Goal: Task Accomplishment & Management: Manage account settings

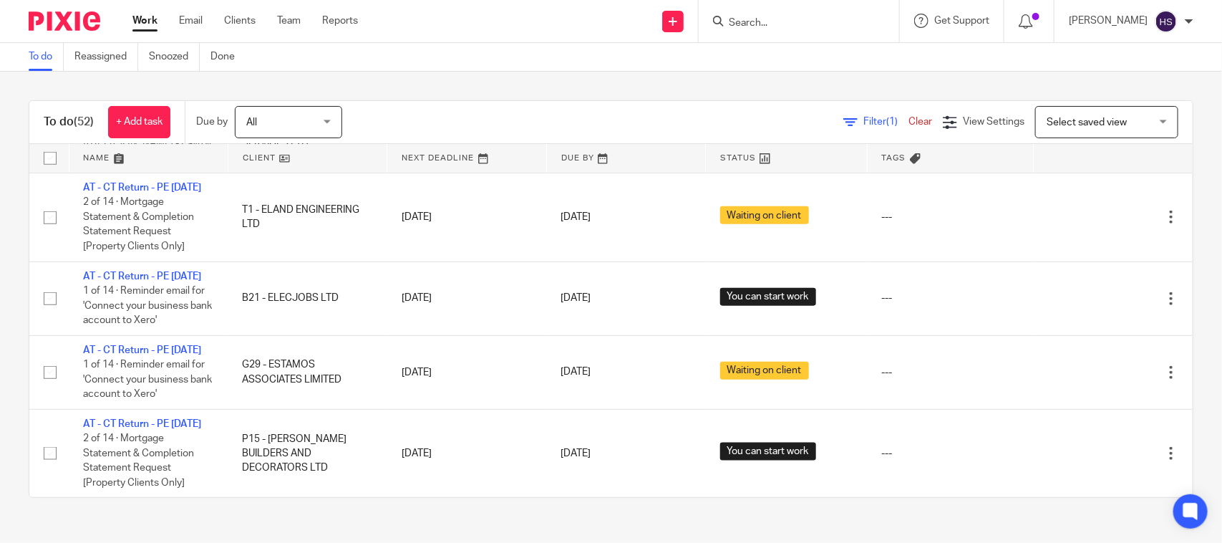
scroll to position [770, 0]
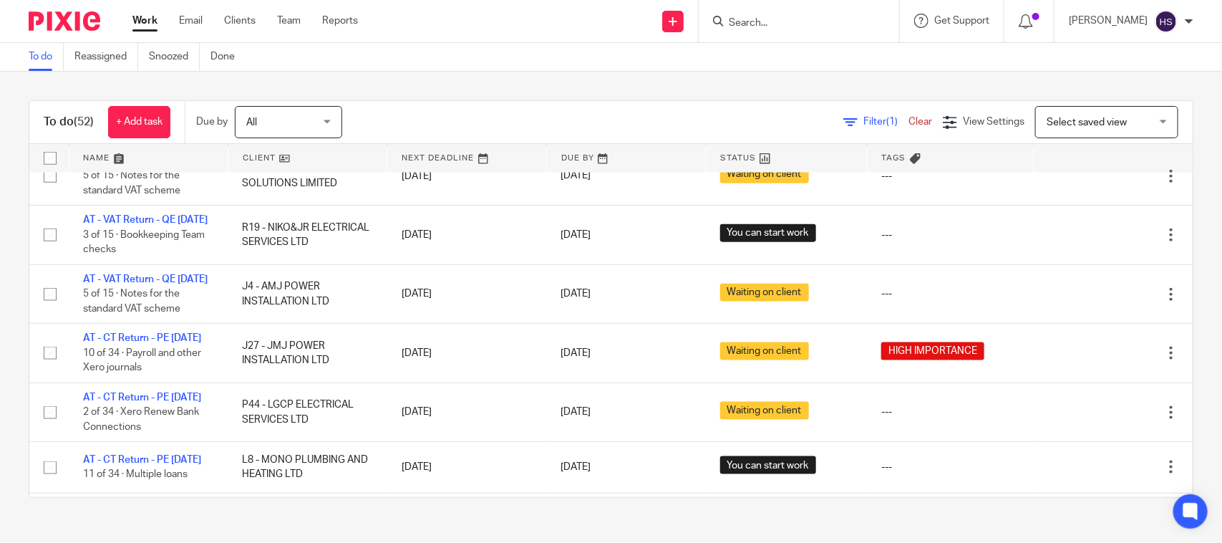
click at [116, 107] on link "AT - VAT Return - QE [DATE]" at bounding box center [145, 102] width 125 height 10
click at [137, 25] on link "Work" at bounding box center [144, 21] width 25 height 14
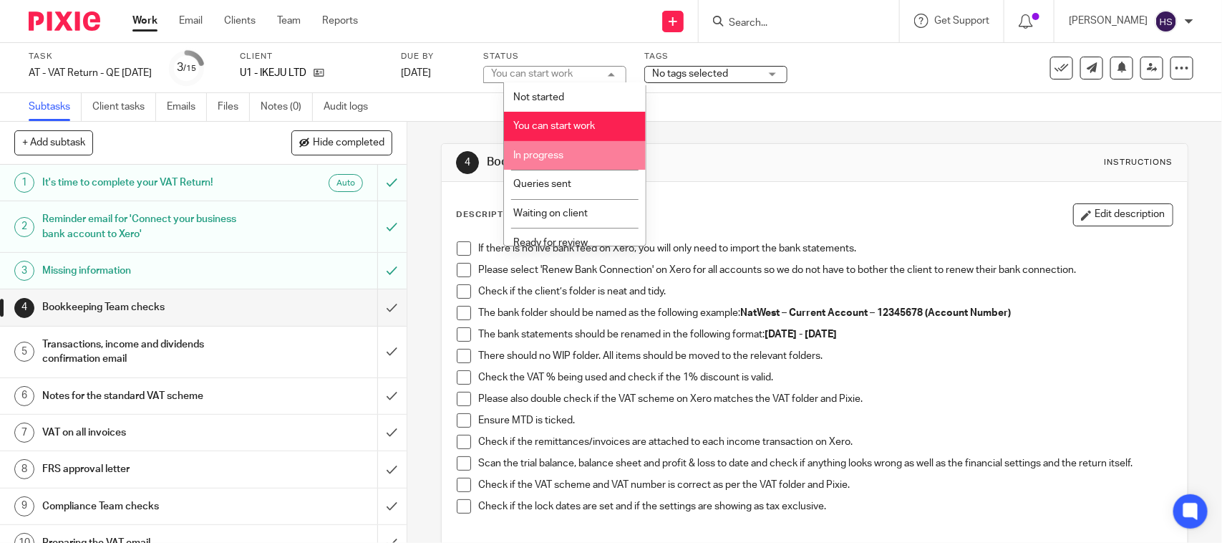
click at [575, 141] on li "In progress" at bounding box center [575, 155] width 142 height 29
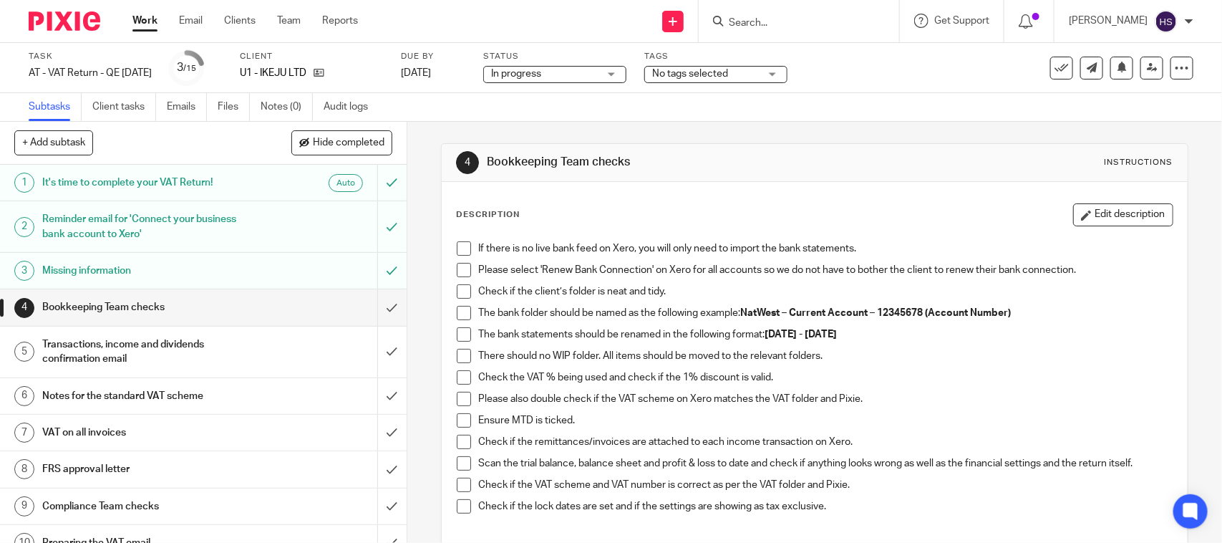
click at [457, 254] on span at bounding box center [464, 248] width 14 height 14
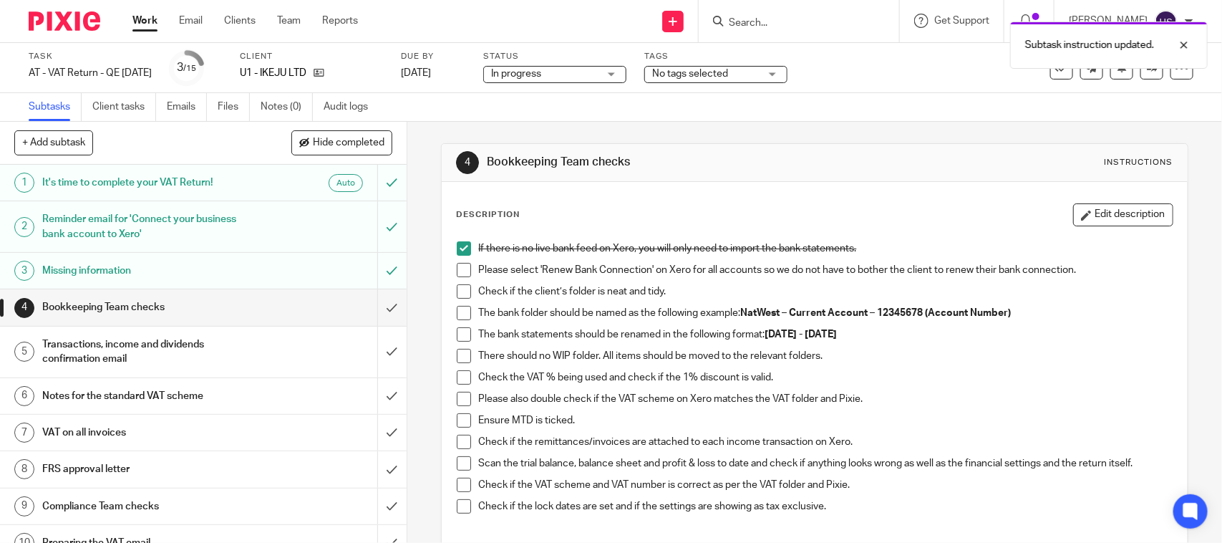
click at [459, 276] on span at bounding box center [464, 270] width 14 height 14
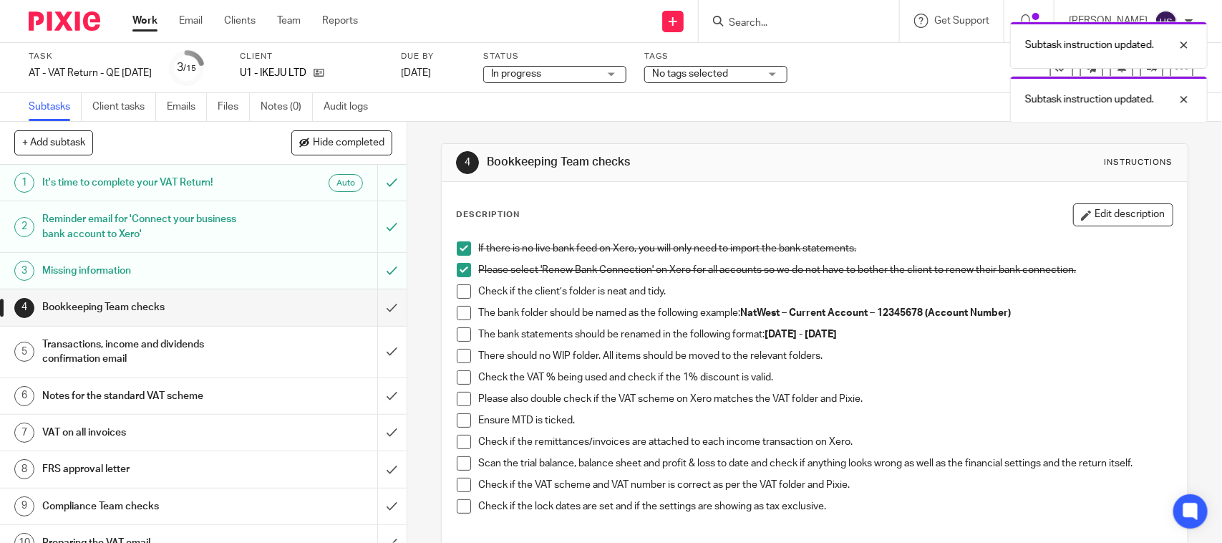
click at [459, 290] on span at bounding box center [464, 291] width 14 height 14
click at [460, 313] on span at bounding box center [464, 313] width 14 height 14
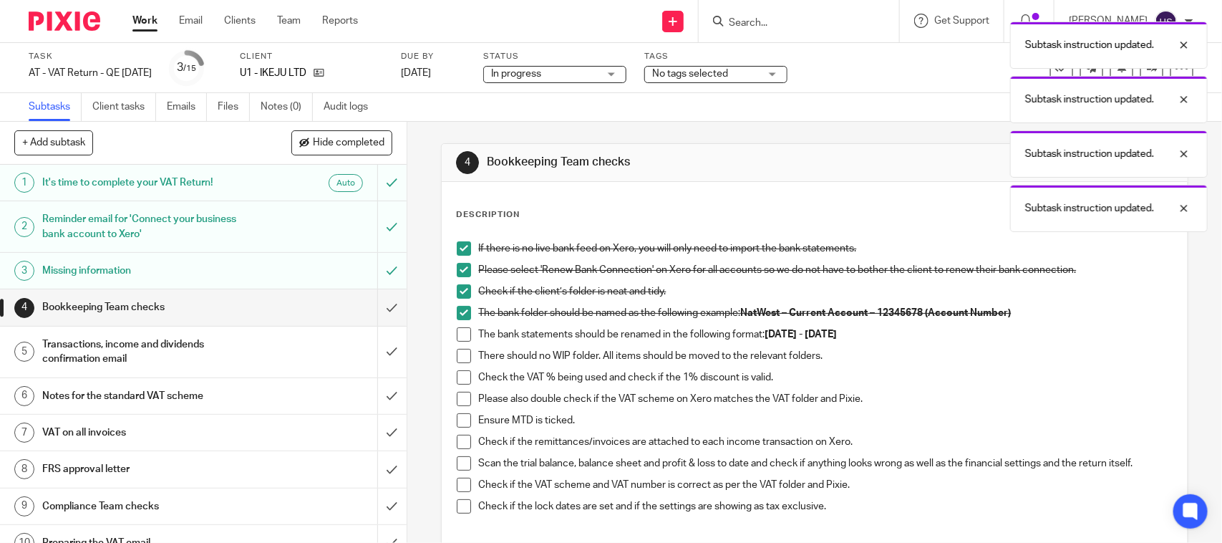
click at [463, 331] on span at bounding box center [464, 334] width 14 height 14
click at [464, 357] on span at bounding box center [464, 356] width 14 height 14
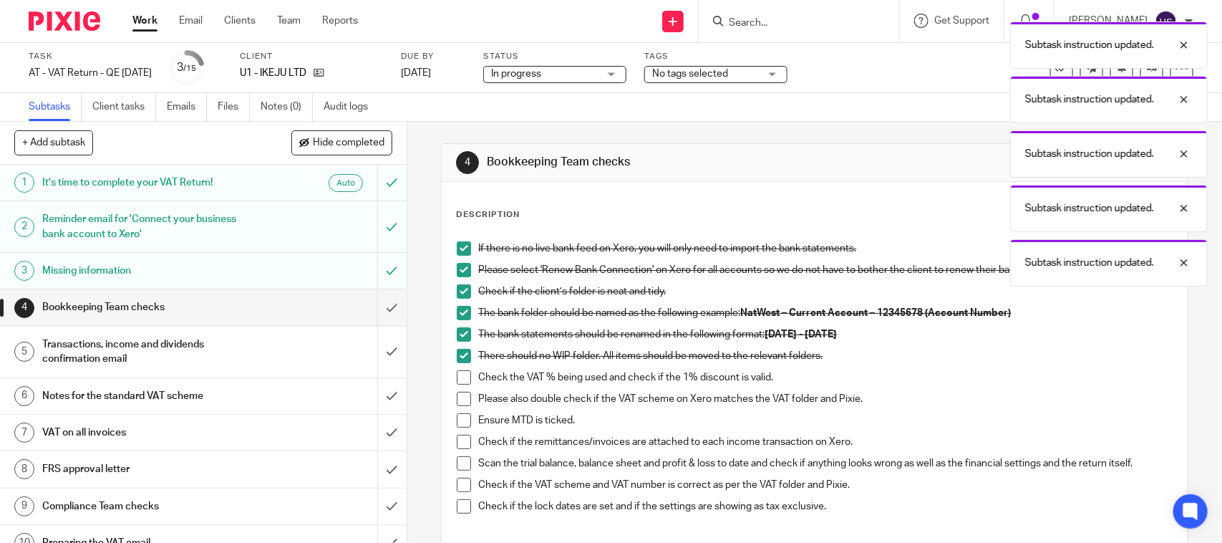
click at [463, 367] on li "There should no WIP folder. All items should be moved to the relevant folders." at bounding box center [814, 359] width 715 height 21
click at [459, 377] on span at bounding box center [464, 377] width 14 height 14
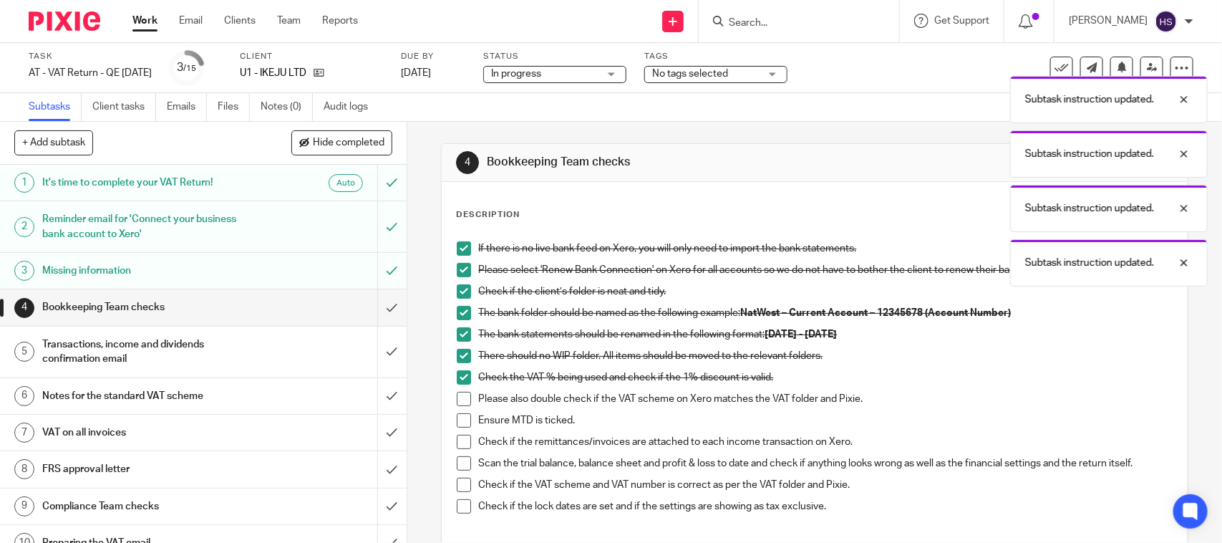
drag, startPoint x: 335, startPoint y: 72, endPoint x: 356, endPoint y: 64, distance: 22.0
click at [324, 72] on icon at bounding box center [319, 72] width 11 height 11
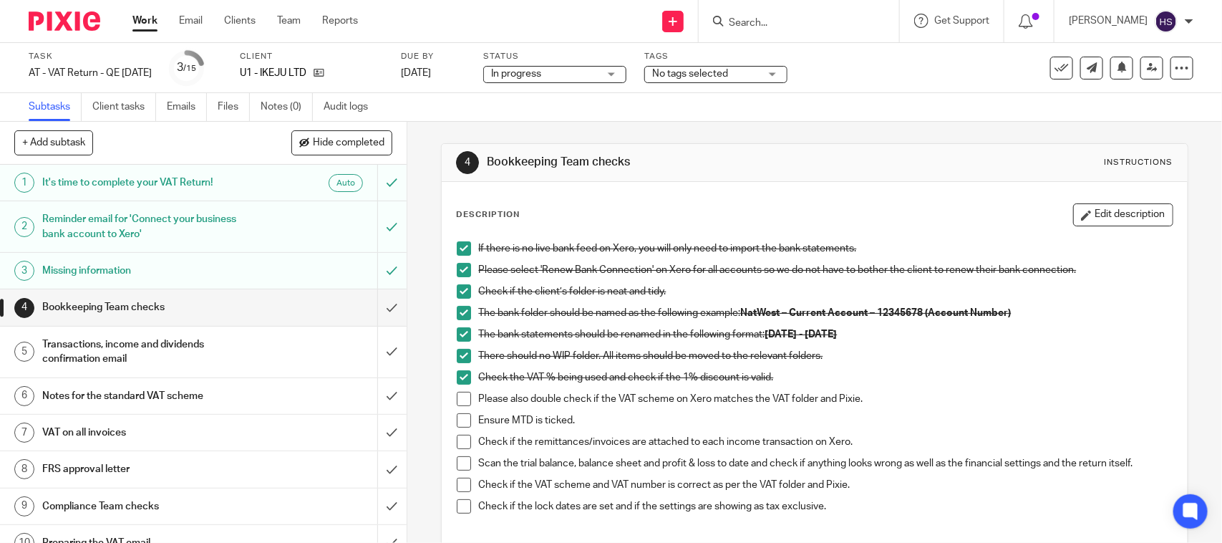
click at [462, 402] on span at bounding box center [464, 399] width 14 height 14
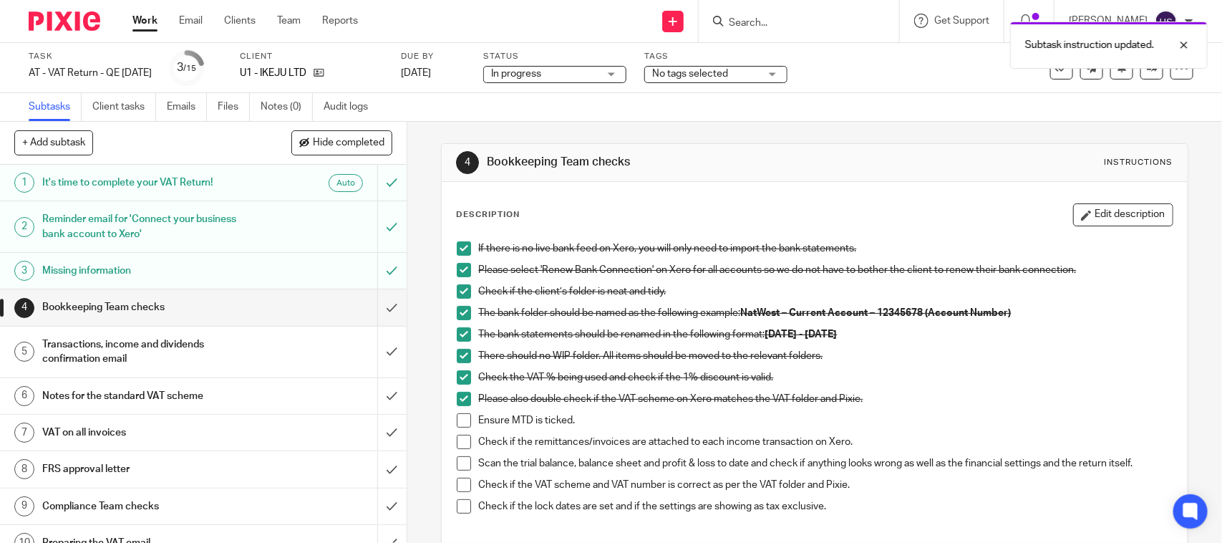
click at [457, 417] on span at bounding box center [464, 420] width 14 height 14
click at [457, 446] on span at bounding box center [464, 442] width 14 height 14
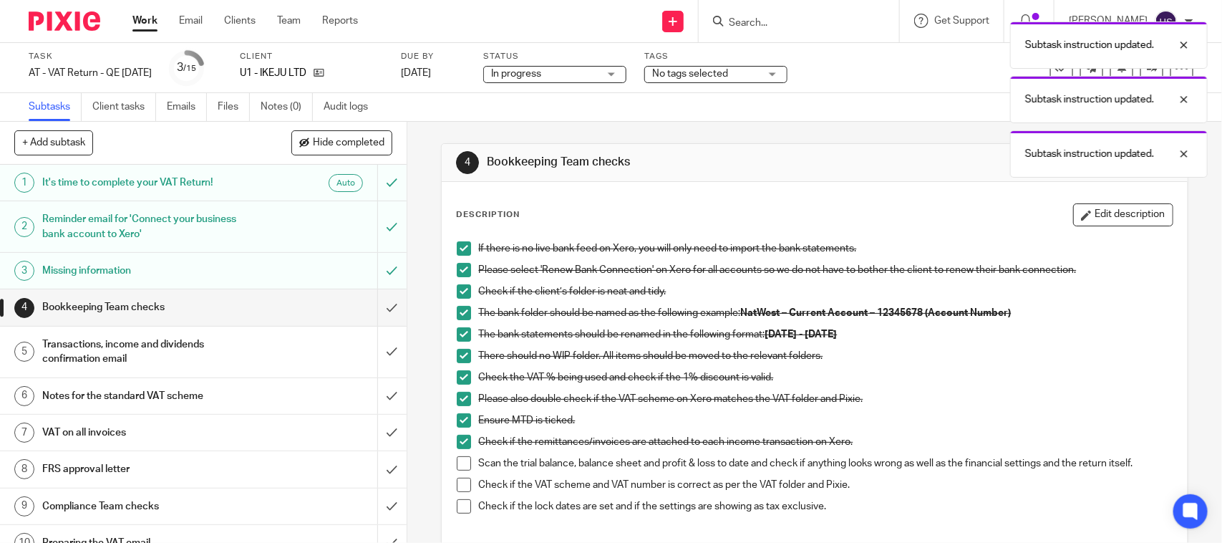
click at [459, 460] on span at bounding box center [464, 463] width 14 height 14
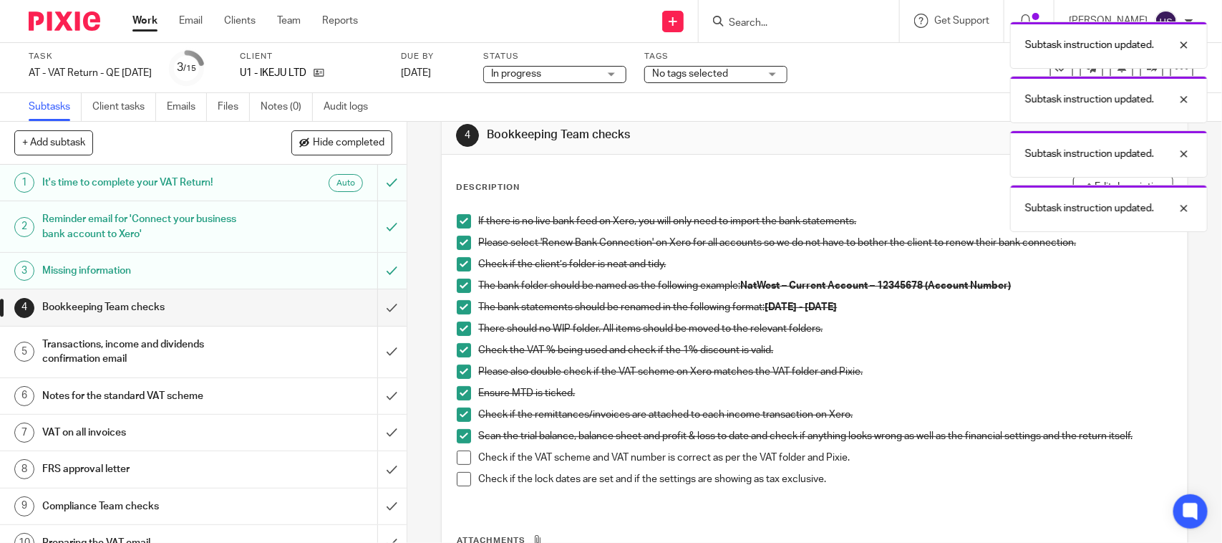
scroll to position [89, 0]
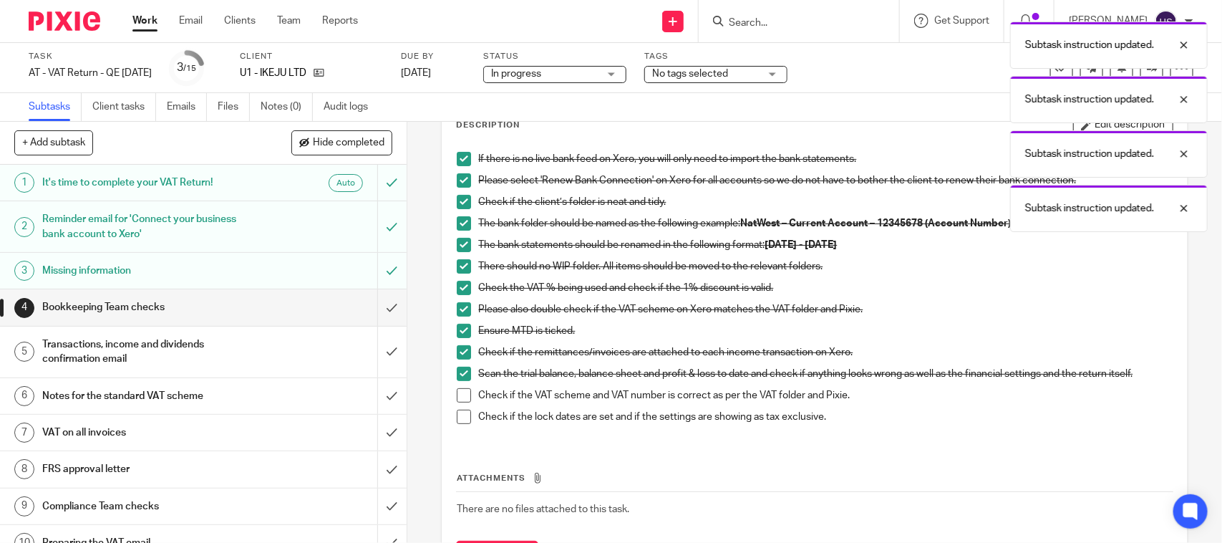
drag, startPoint x: 462, startPoint y: 392, endPoint x: 470, endPoint y: 409, distance: 18.6
click at [463, 392] on span at bounding box center [464, 395] width 14 height 14
click at [467, 423] on li "Check if the lock dates are set and if the settings are showing as tax exclusiv…" at bounding box center [814, 420] width 715 height 21
click at [460, 419] on span at bounding box center [464, 417] width 14 height 14
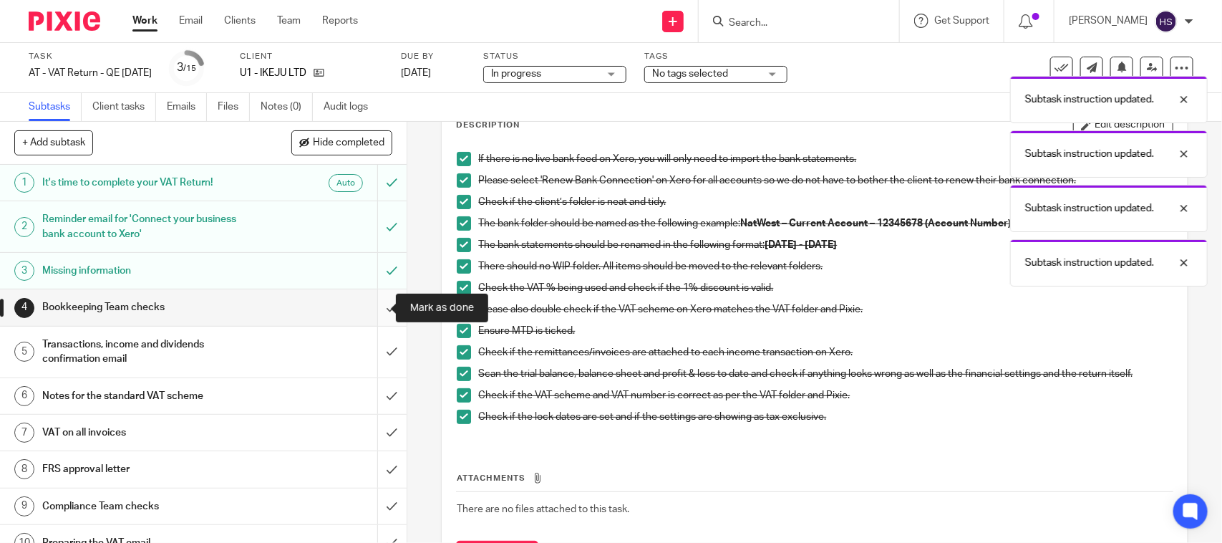
click at [369, 309] on input "submit" at bounding box center [203, 307] width 407 height 36
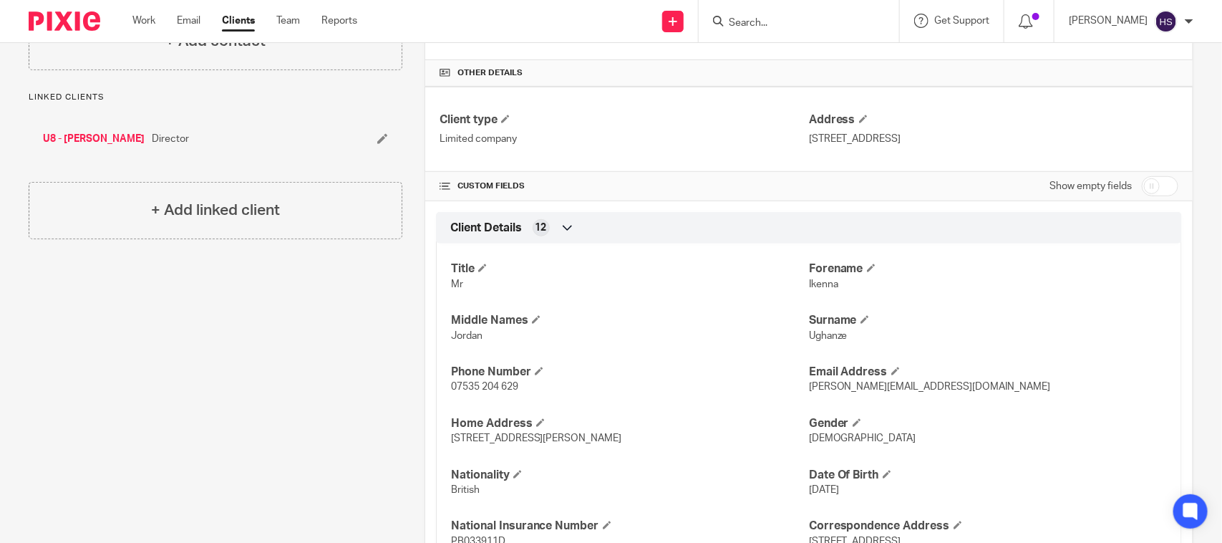
scroll to position [358, 0]
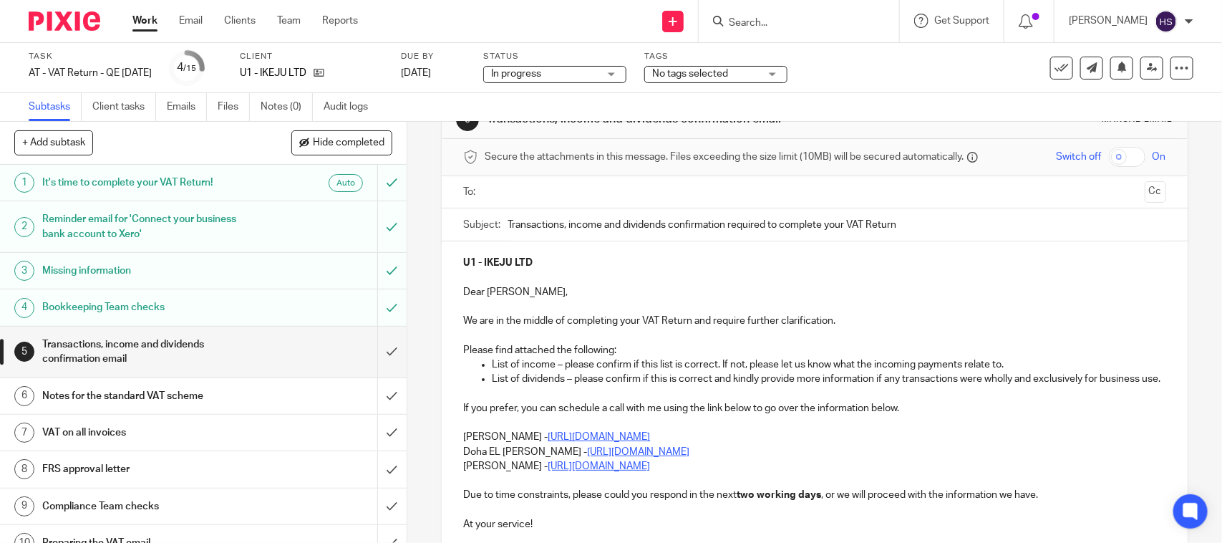
scroll to position [89, 0]
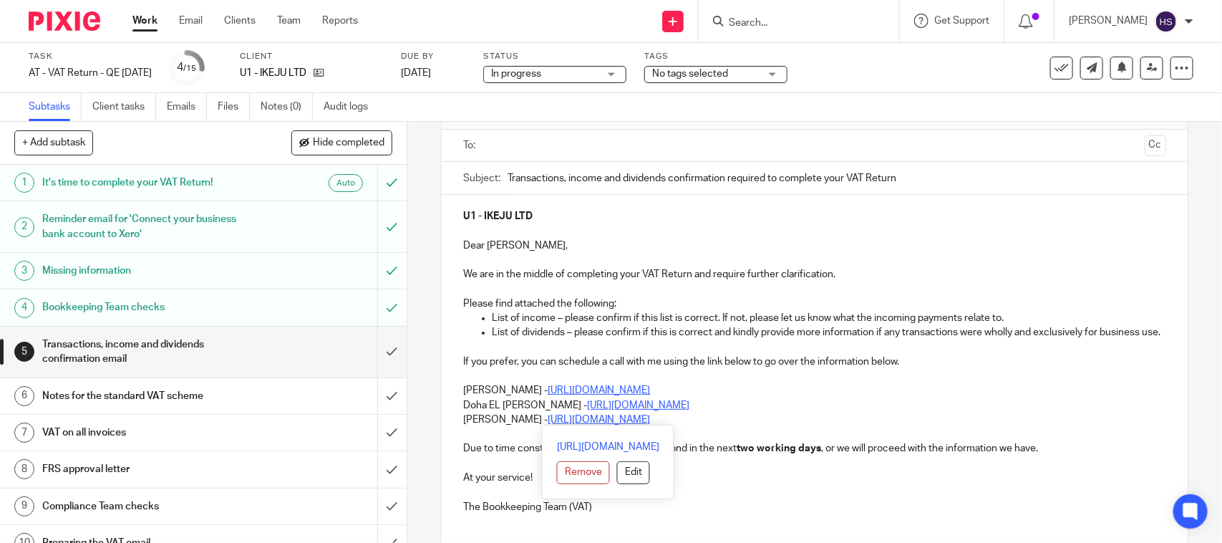
drag, startPoint x: 445, startPoint y: 405, endPoint x: 760, endPoint y: 424, distance: 314.9
click at [760, 424] on div "U1 - IKEJU LTD Dear Ikenna, We are in the middle of completing your VAT Return …" at bounding box center [814, 360] width 745 height 330
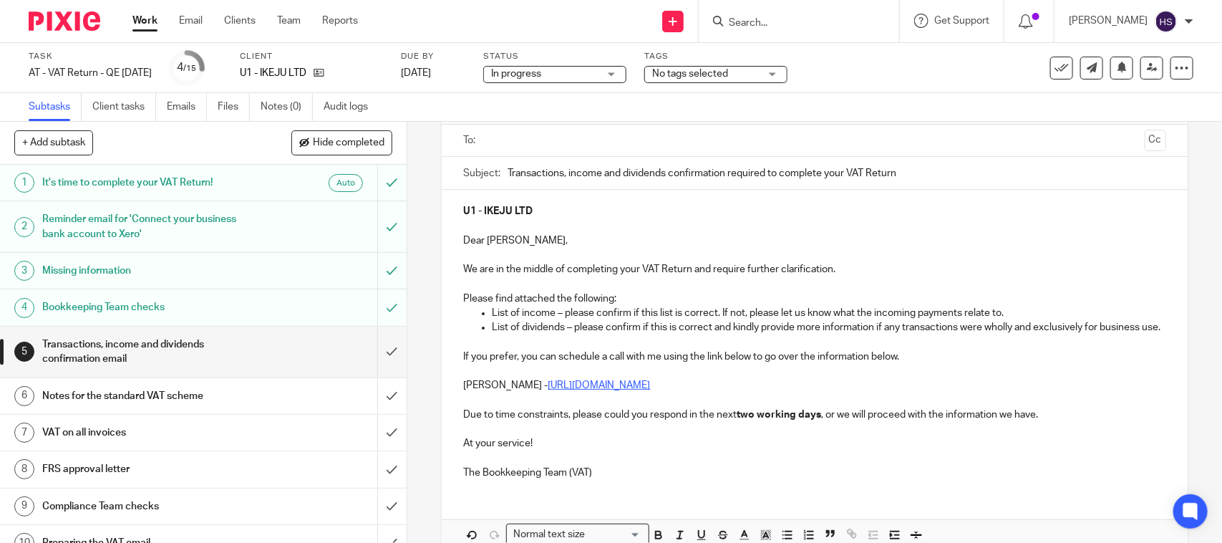
scroll to position [187, 0]
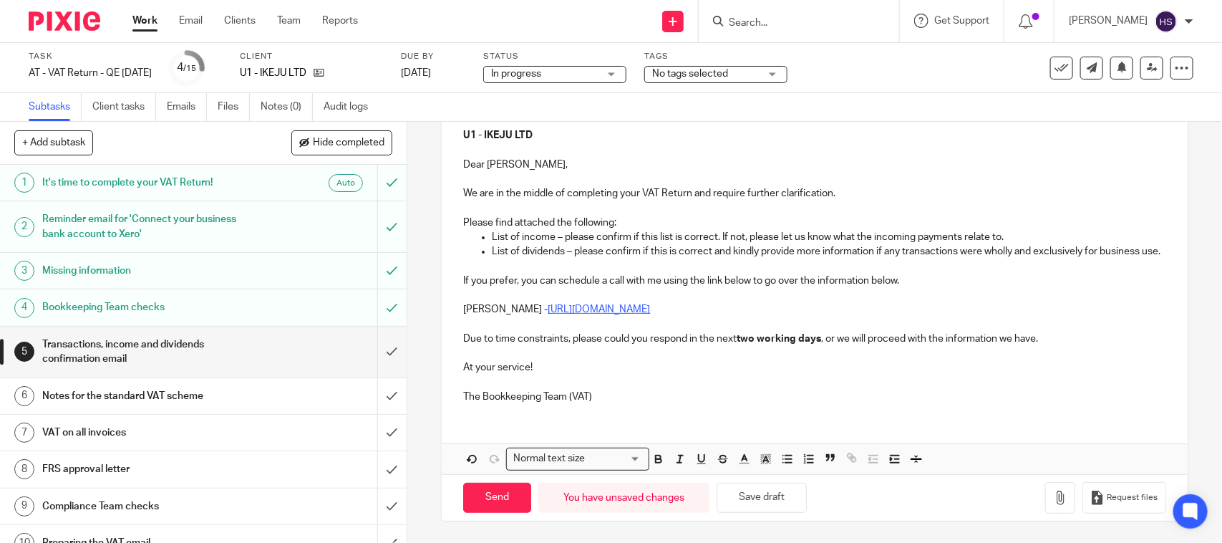
click at [698, 403] on div "U1 - IKEJU LTD Dear Ikenna, We are in the middle of completing your VAT Return …" at bounding box center [814, 264] width 745 height 301
click at [750, 491] on button "Save draft" at bounding box center [762, 498] width 90 height 31
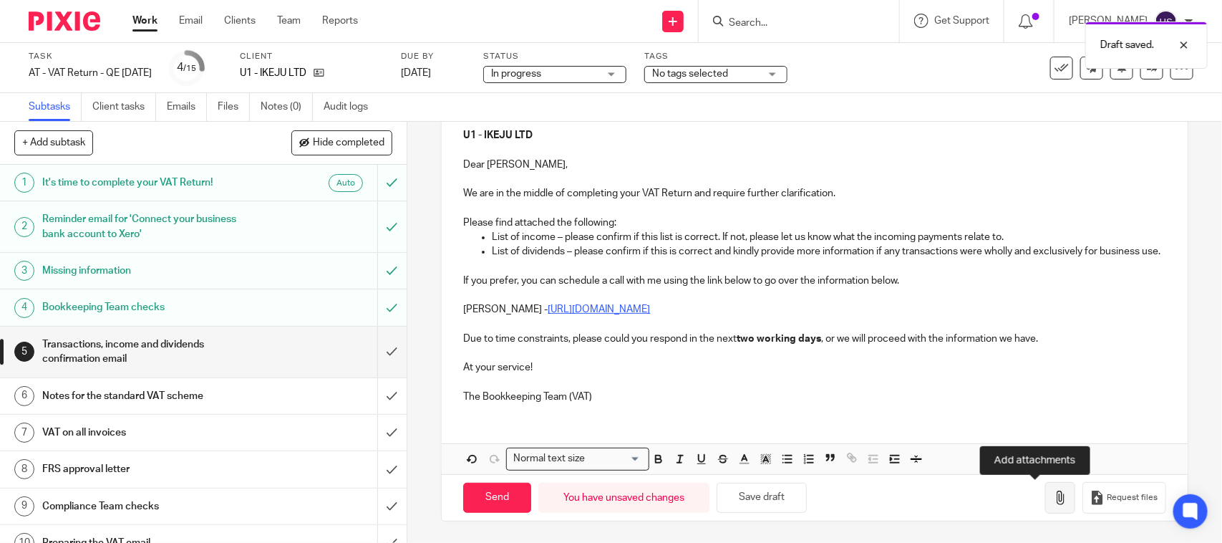
click at [1045, 506] on button "button" at bounding box center [1060, 498] width 30 height 32
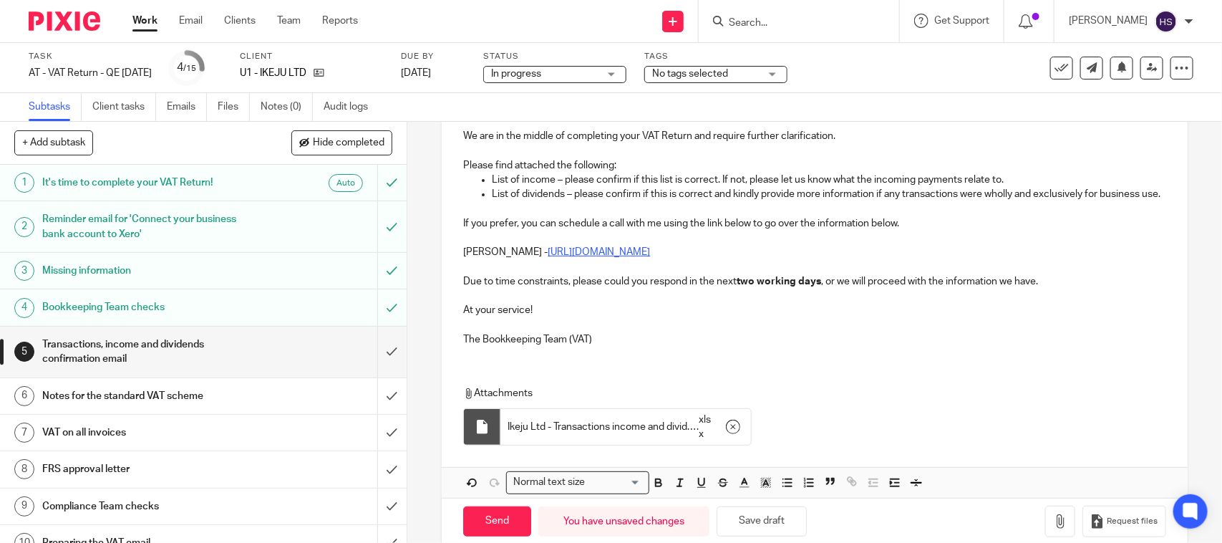
scroll to position [268, 0]
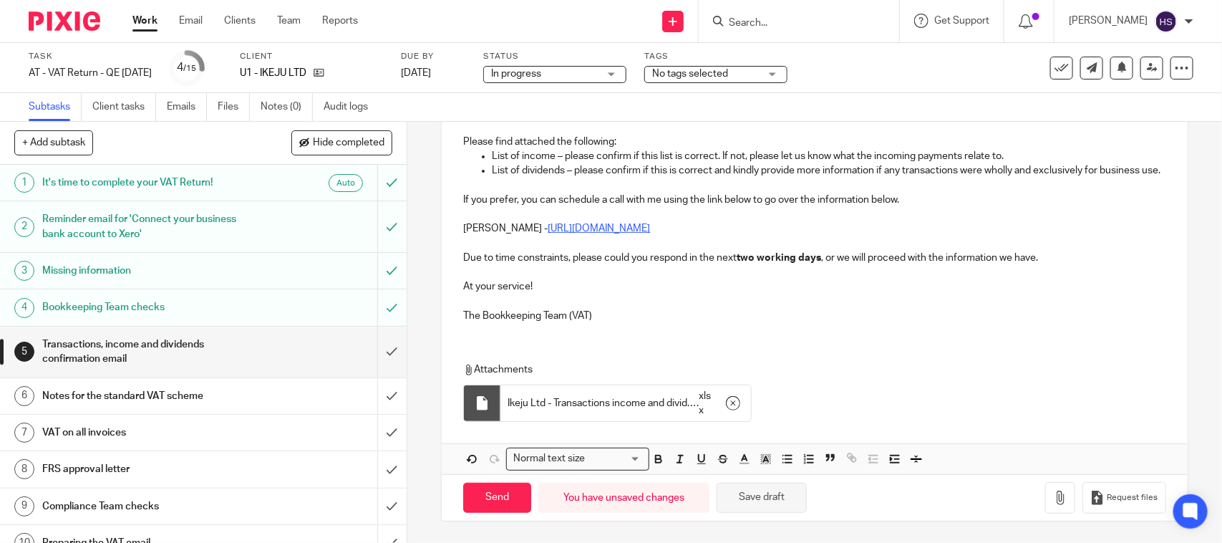
click at [784, 505] on button "Save draft" at bounding box center [762, 498] width 90 height 31
drag, startPoint x: 766, startPoint y: 501, endPoint x: 729, endPoint y: 446, distance: 66.5
click at [766, 501] on button "Save draft" at bounding box center [762, 498] width 90 height 31
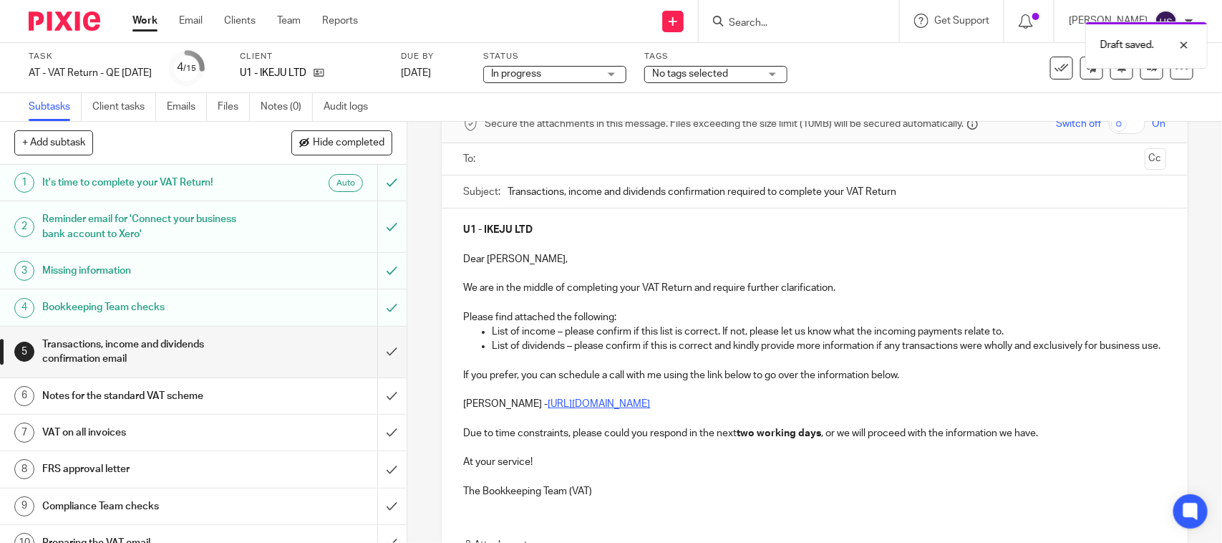
scroll to position [0, 0]
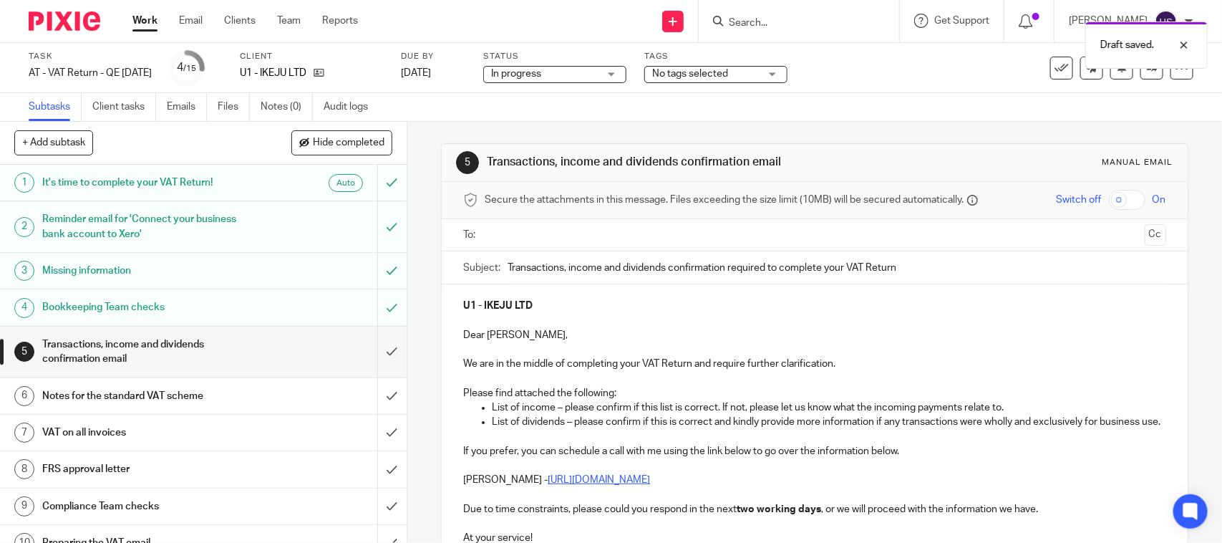
click at [543, 238] on input "text" at bounding box center [814, 235] width 649 height 16
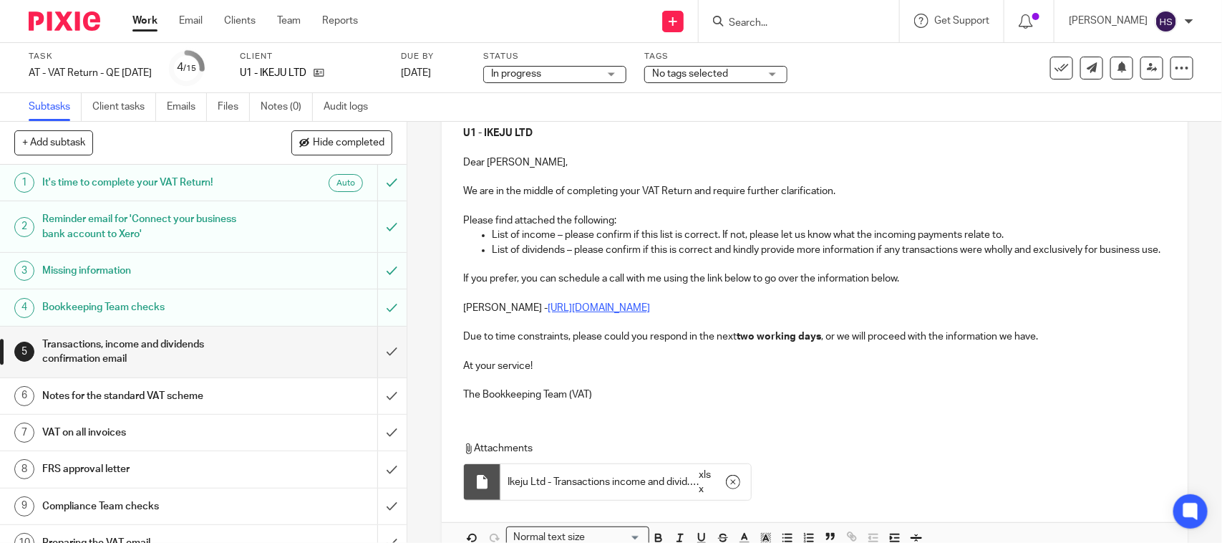
scroll to position [272, 0]
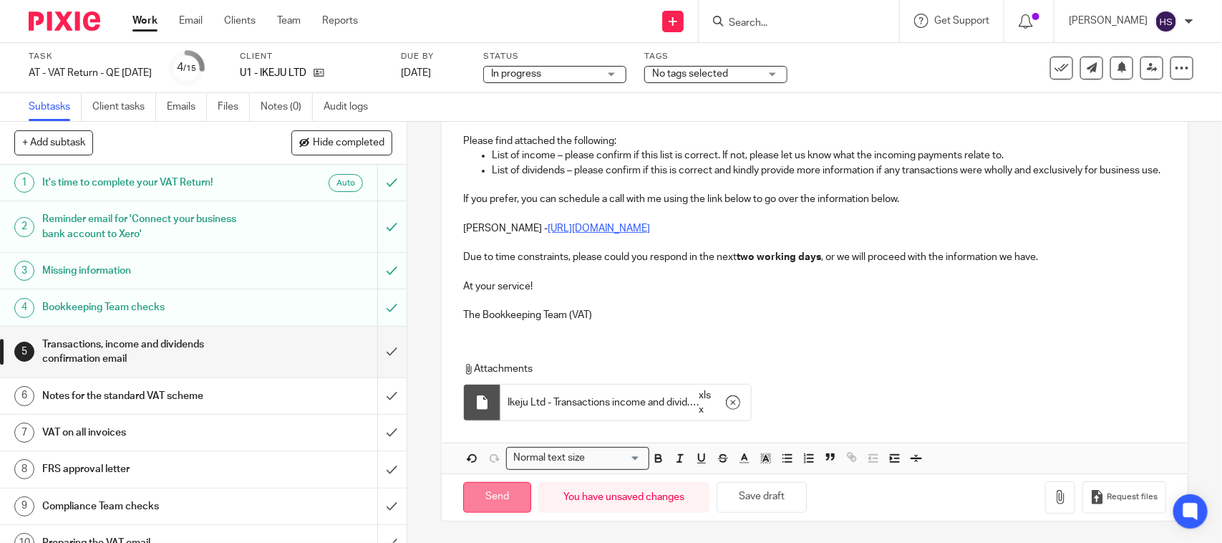
click at [510, 487] on input "Send" at bounding box center [497, 497] width 68 height 31
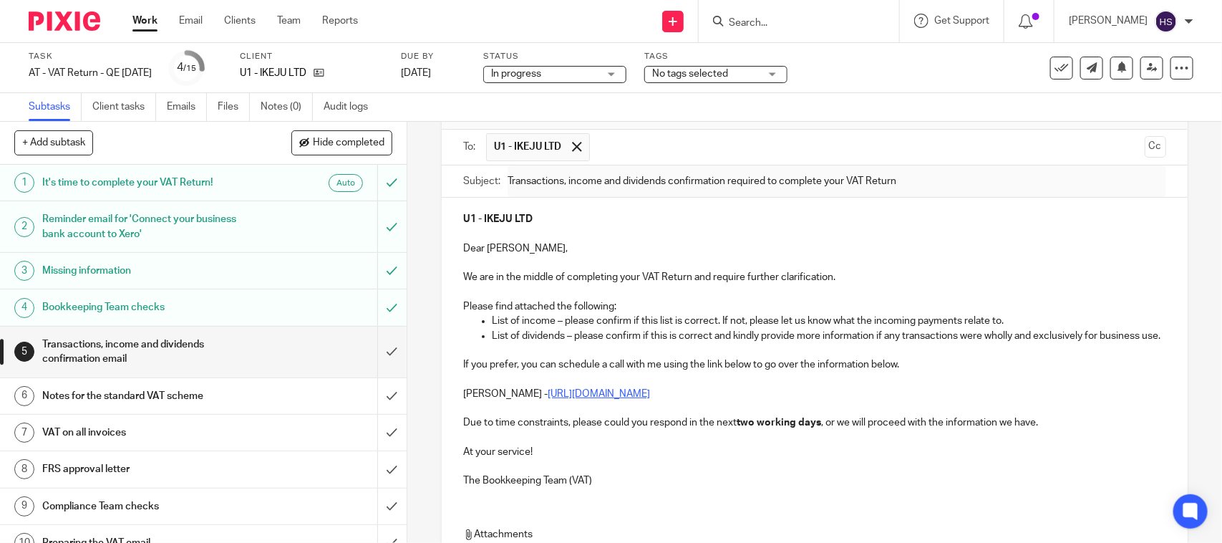
scroll to position [0, 0]
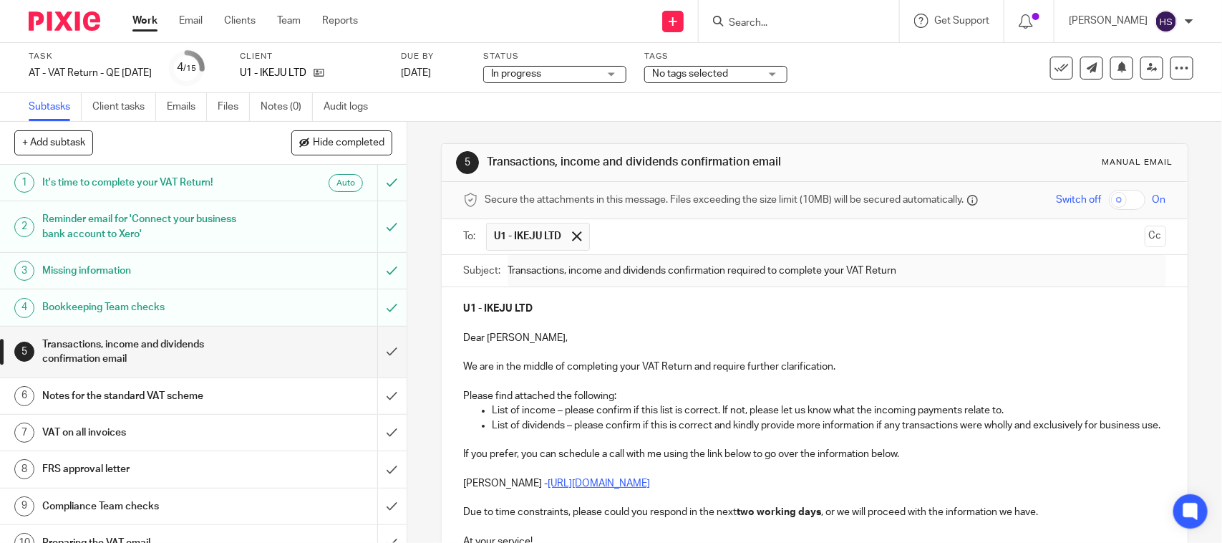
type input "Sent"
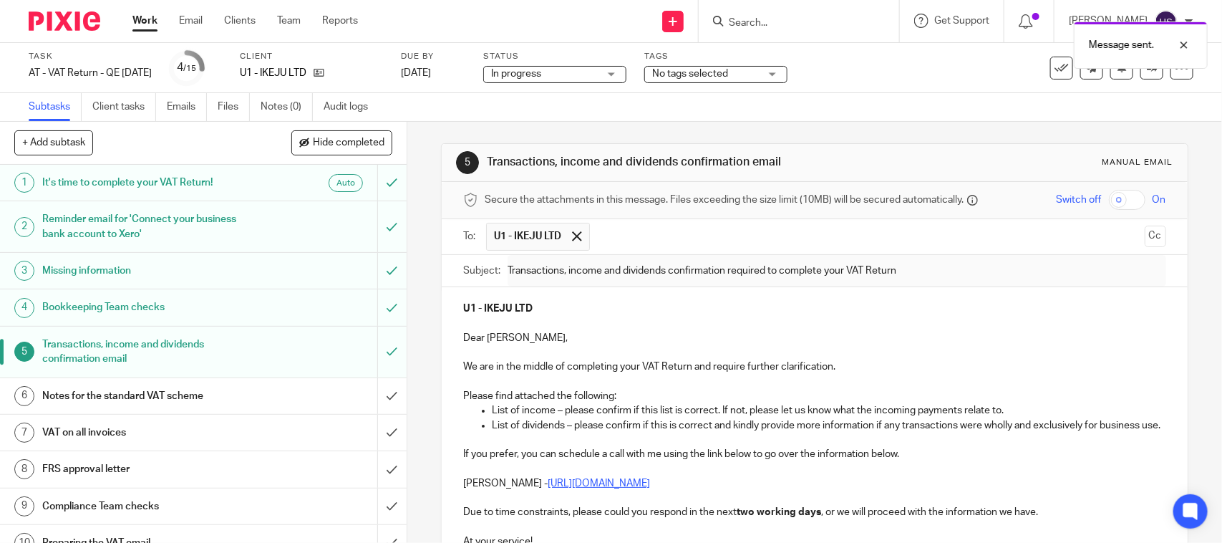
drag, startPoint x: 481, startPoint y: 155, endPoint x: 785, endPoint y: 161, distance: 303.6
click at [785, 161] on h1 "Transactions, income and dividends confirmation email" at bounding box center [666, 162] width 359 height 15
copy h1 "Transactions, income and dividends confirmation email"
click at [295, 104] on link "Notes (0)" at bounding box center [287, 107] width 52 height 28
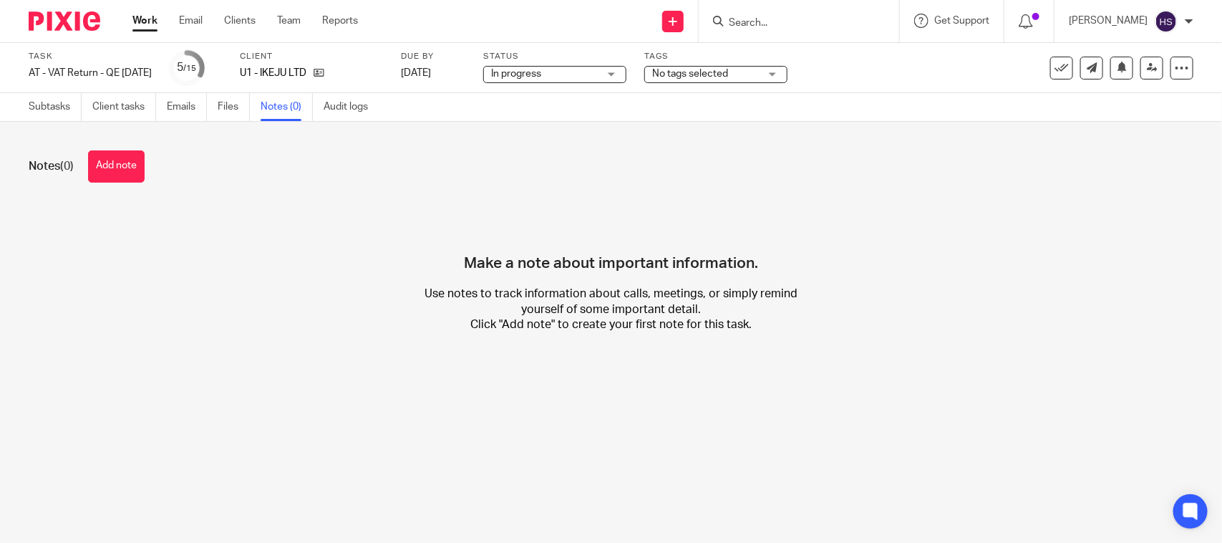
click at [123, 166] on button "Add note" at bounding box center [116, 166] width 57 height 32
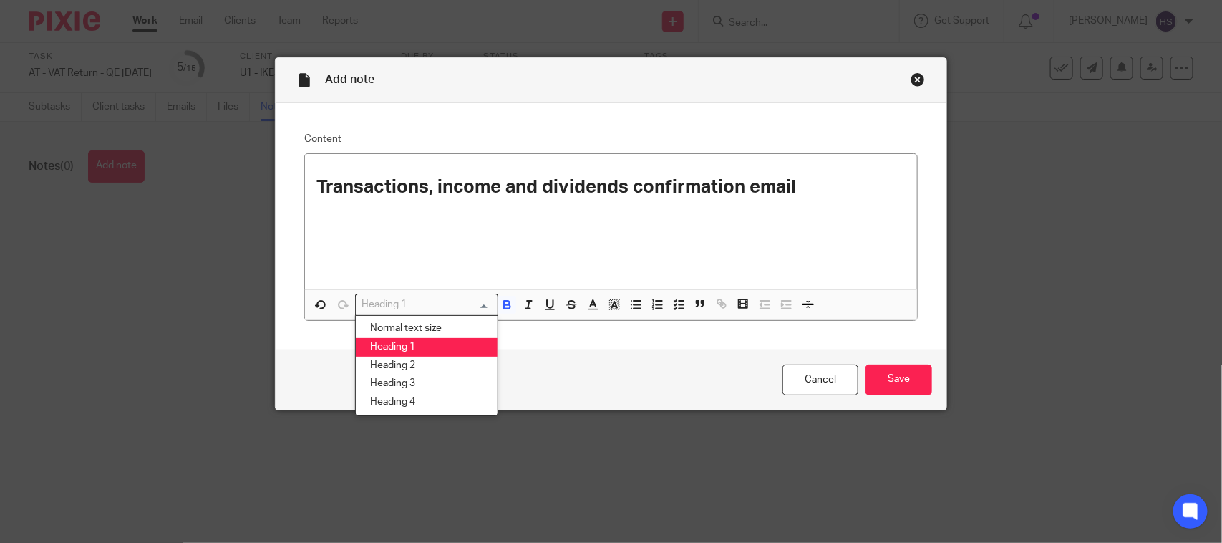
click at [412, 309] on input "Search for option" at bounding box center [423, 304] width 132 height 15
click at [405, 322] on li "Normal text size" at bounding box center [427, 328] width 142 height 19
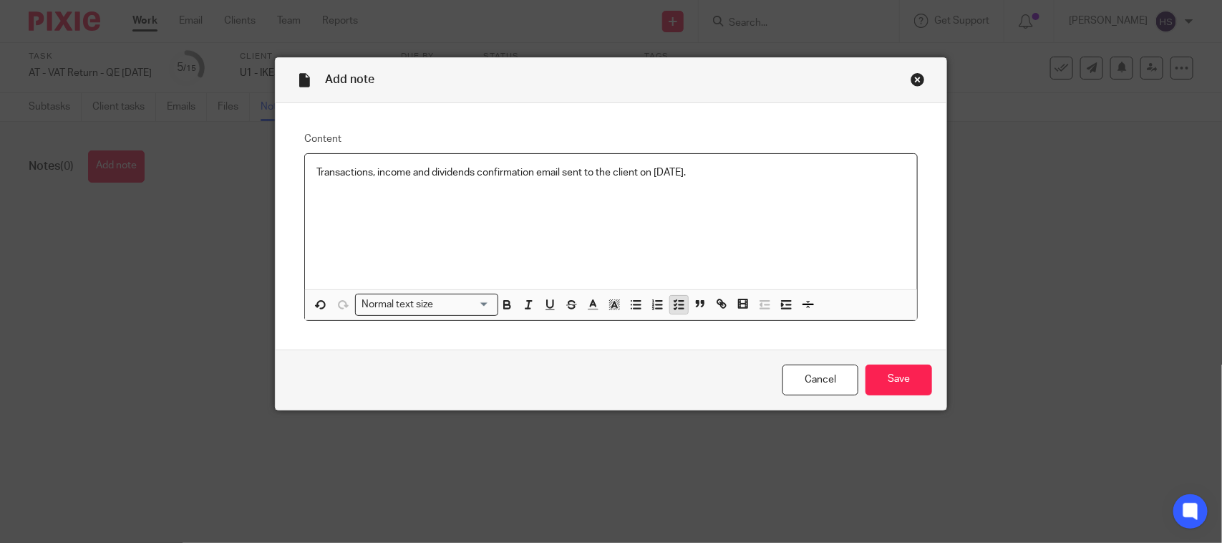
click at [674, 311] on button "button" at bounding box center [679, 305] width 18 height 18
click at [885, 384] on input "Save" at bounding box center [899, 379] width 67 height 31
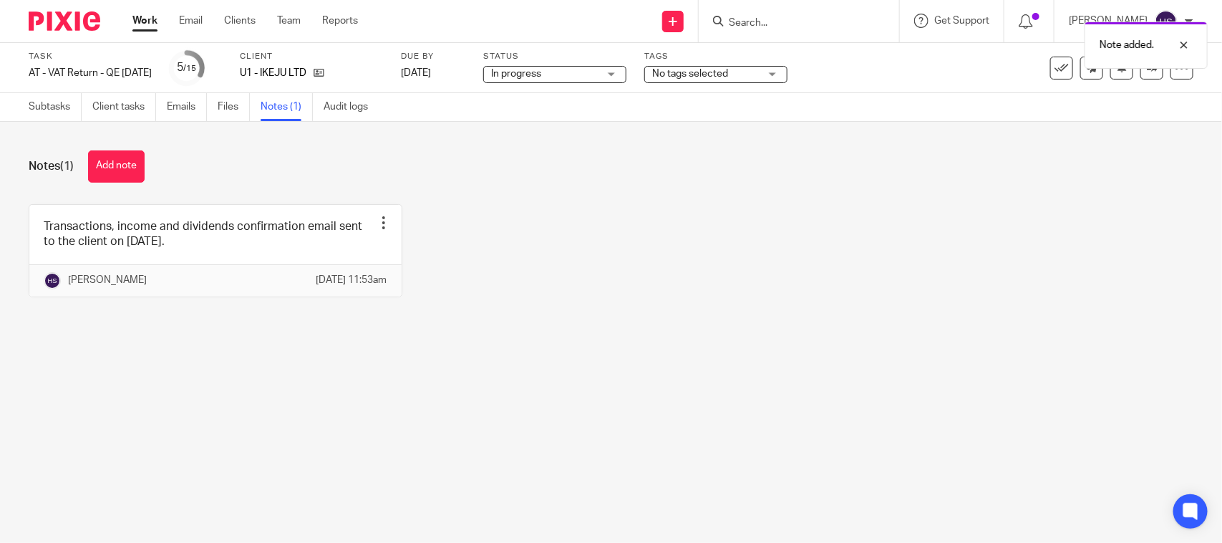
click at [541, 72] on span "In progress" at bounding box center [516, 74] width 50 height 10
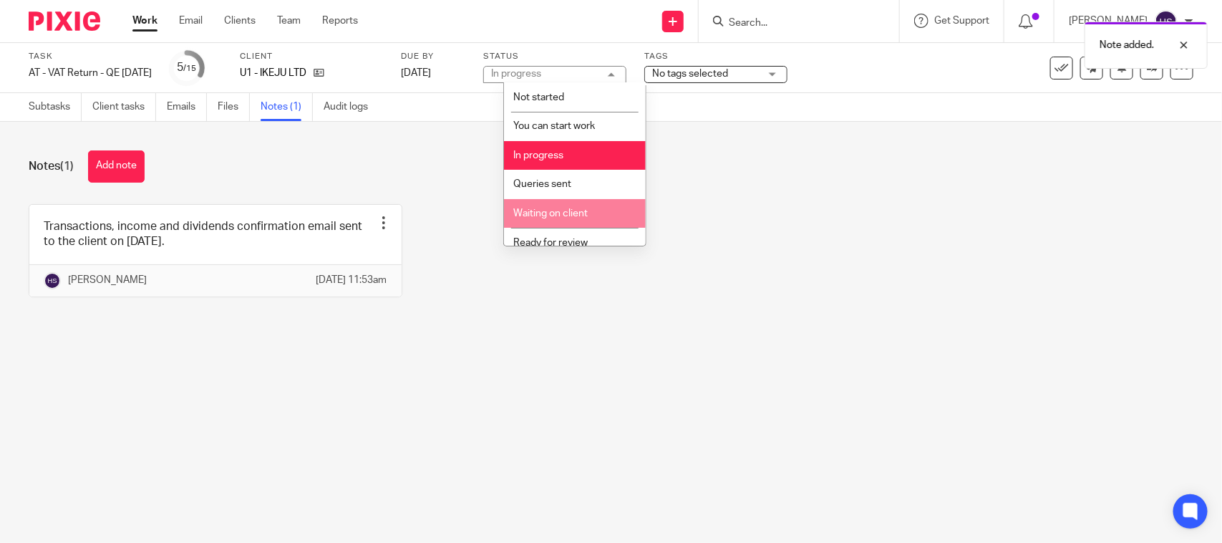
click at [592, 199] on li "Waiting on client" at bounding box center [575, 213] width 142 height 29
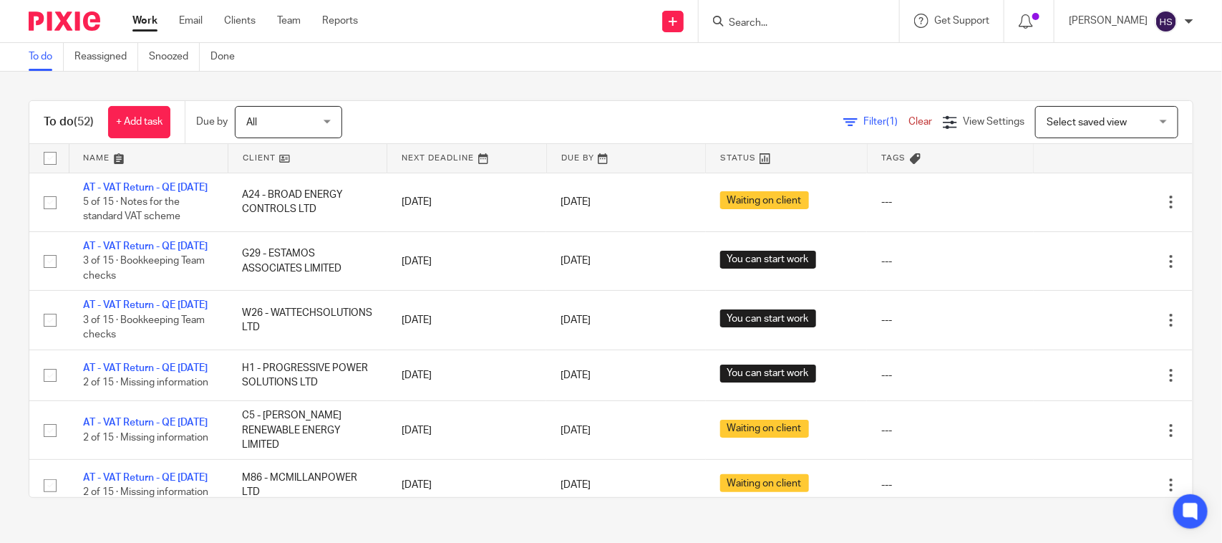
click at [487, 105] on div "To do (52) + Add task Due by All All Today Tomorrow This week Next week This mo…" at bounding box center [610, 122] width 1163 height 43
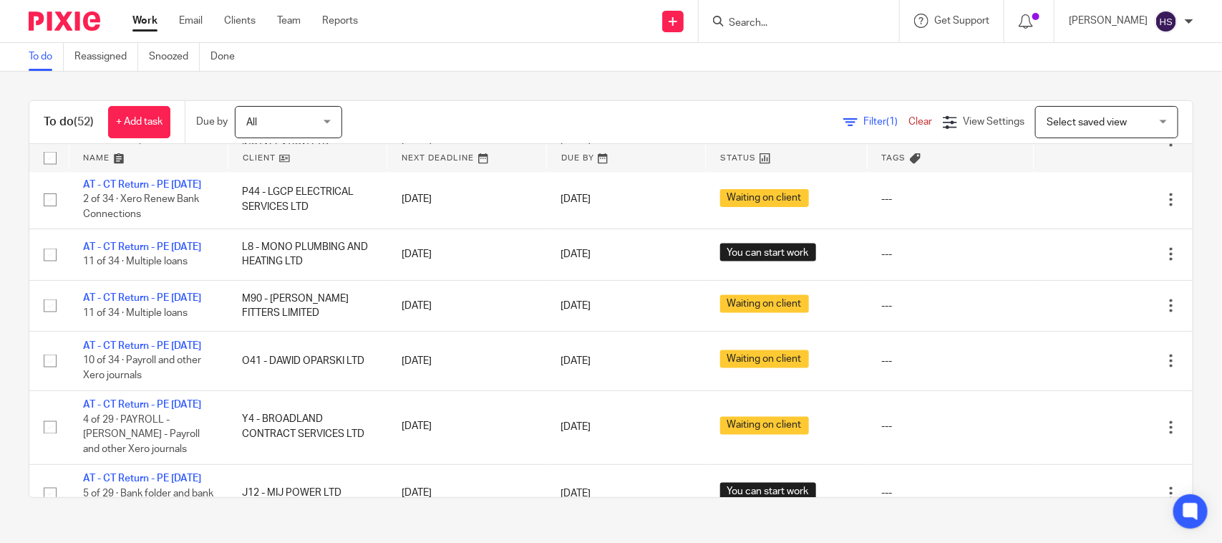
click at [140, 72] on link "AT - VAT Return - QE [DATE]" at bounding box center [145, 67] width 125 height 10
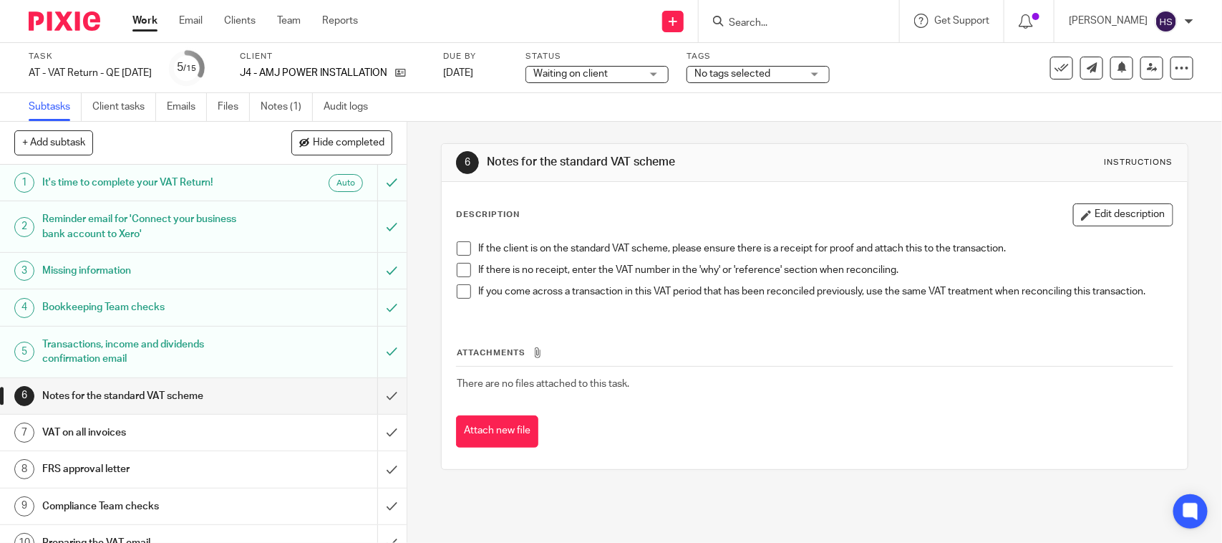
click at [641, 69] on span "Waiting on client" at bounding box center [586, 74] width 107 height 15
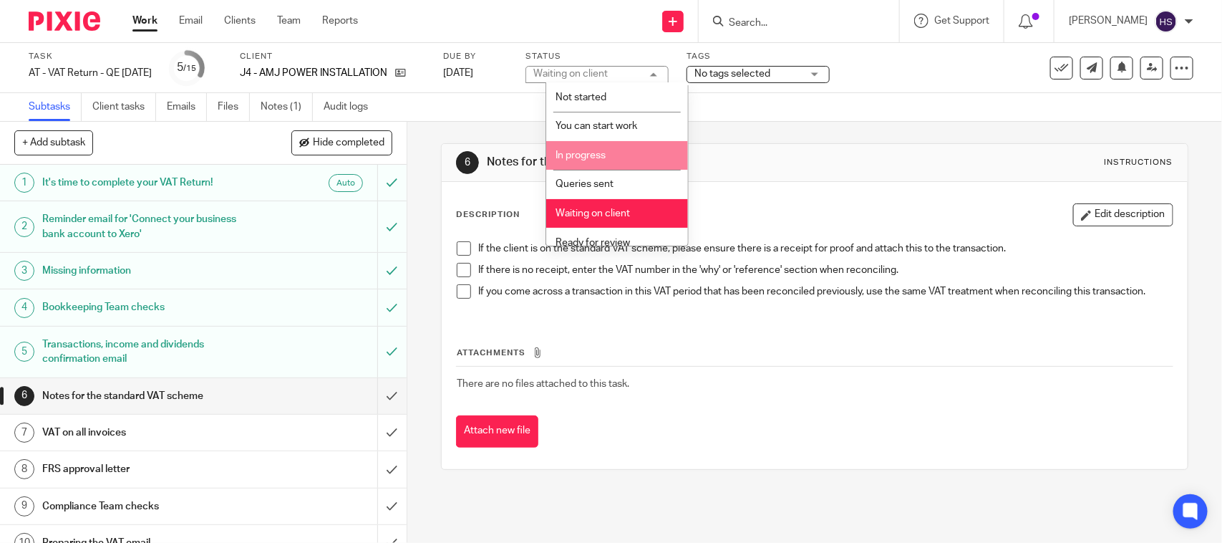
click at [621, 150] on li "In progress" at bounding box center [617, 155] width 142 height 29
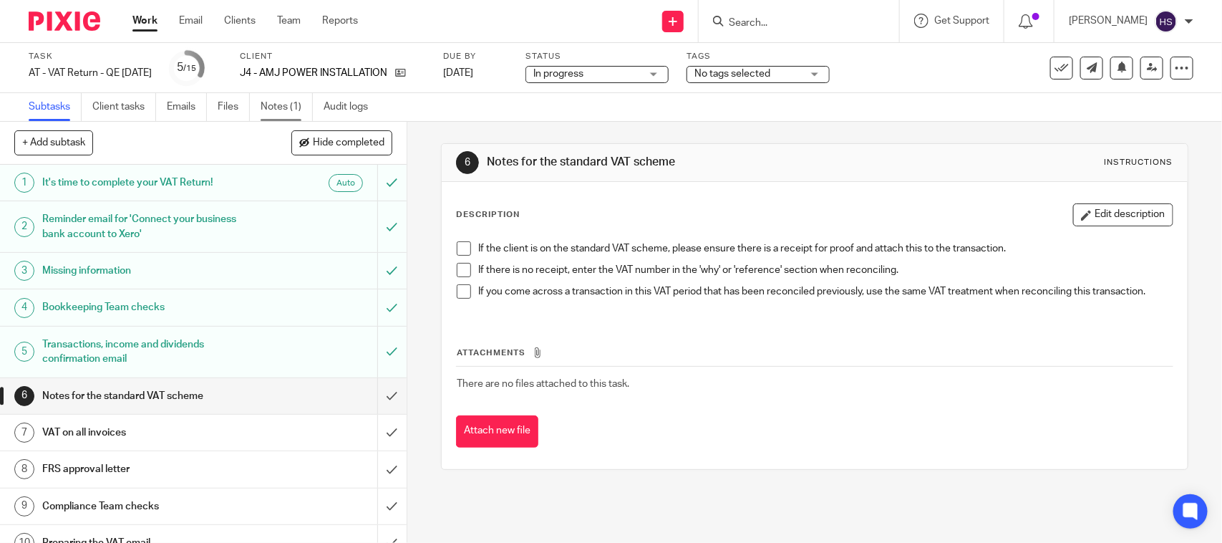
click at [288, 115] on link "Notes (1)" at bounding box center [287, 107] width 52 height 28
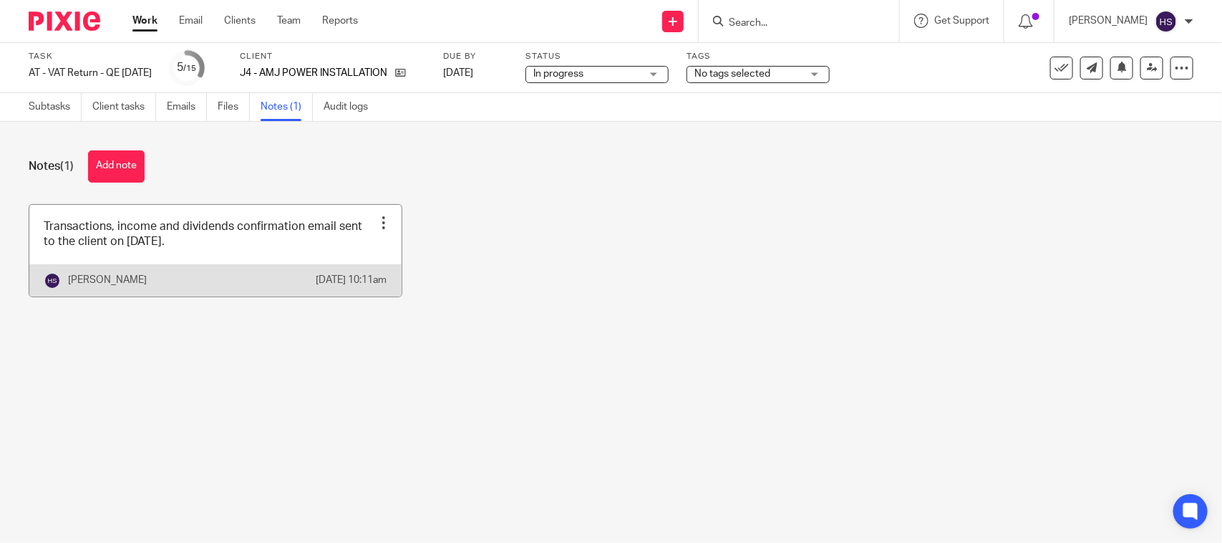
click at [141, 255] on link at bounding box center [215, 251] width 372 height 92
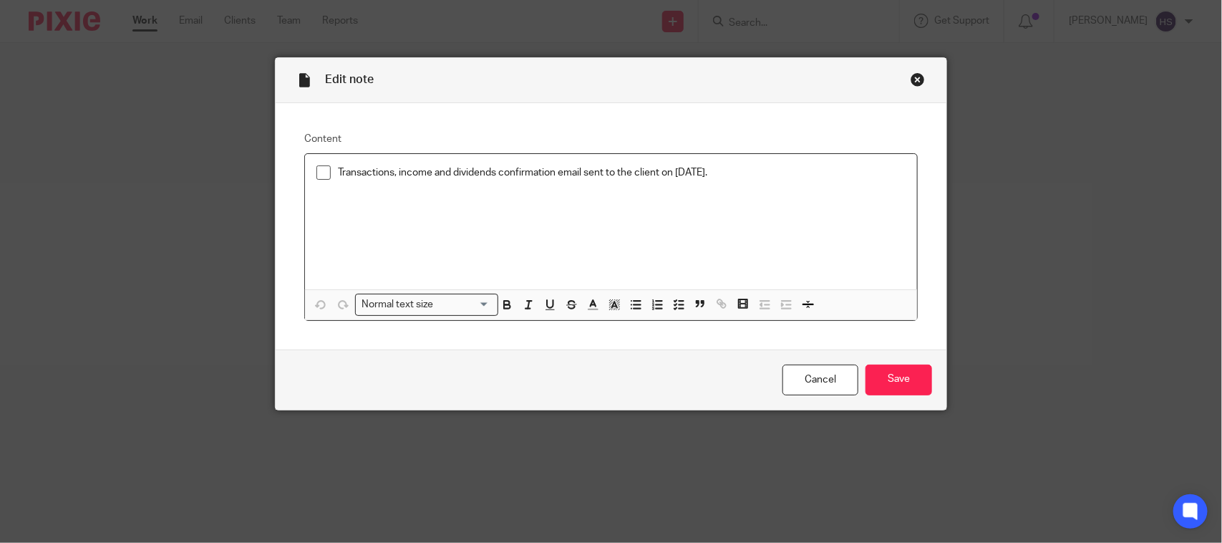
click at [316, 174] on span at bounding box center [323, 172] width 14 height 14
click at [897, 389] on input "Save" at bounding box center [899, 379] width 67 height 31
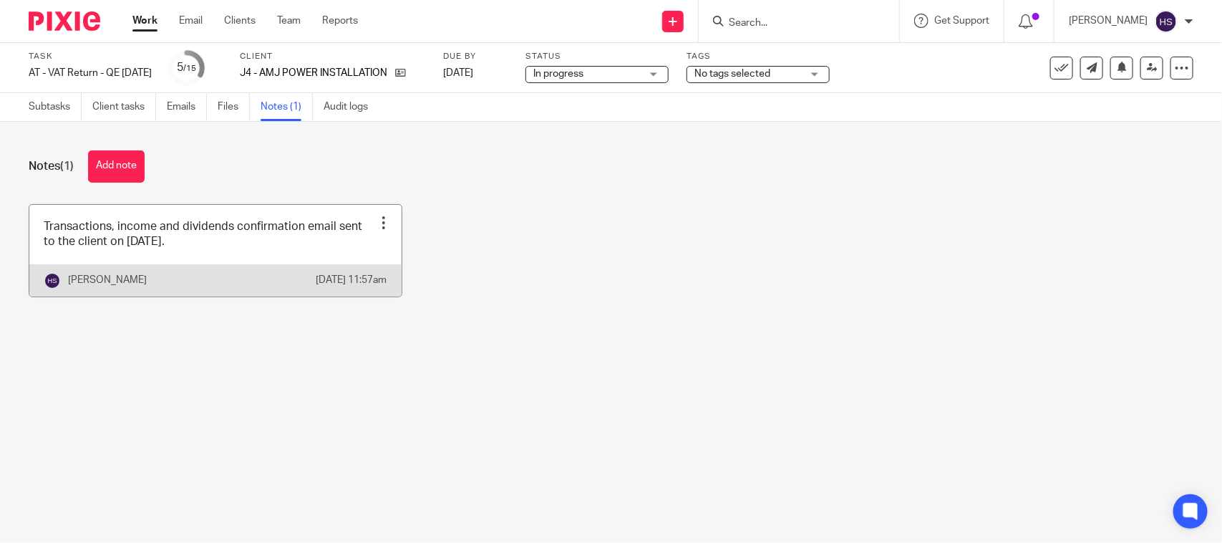
click at [290, 272] on link at bounding box center [215, 251] width 372 height 92
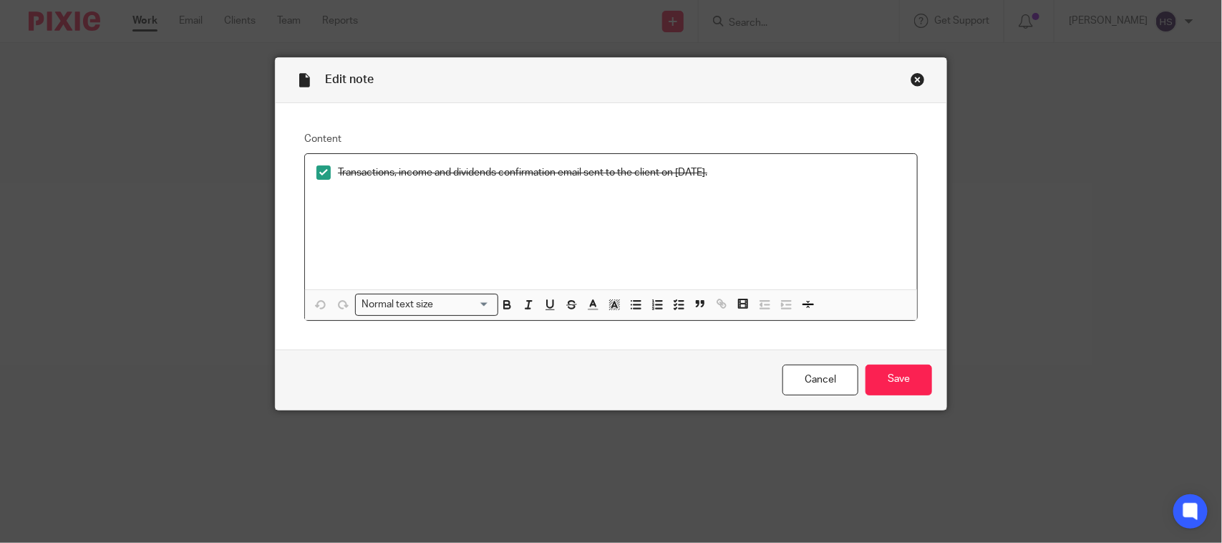
click at [911, 75] on div "Close this dialog window" at bounding box center [918, 79] width 14 height 14
